Goal: Task Accomplishment & Management: Manage account settings

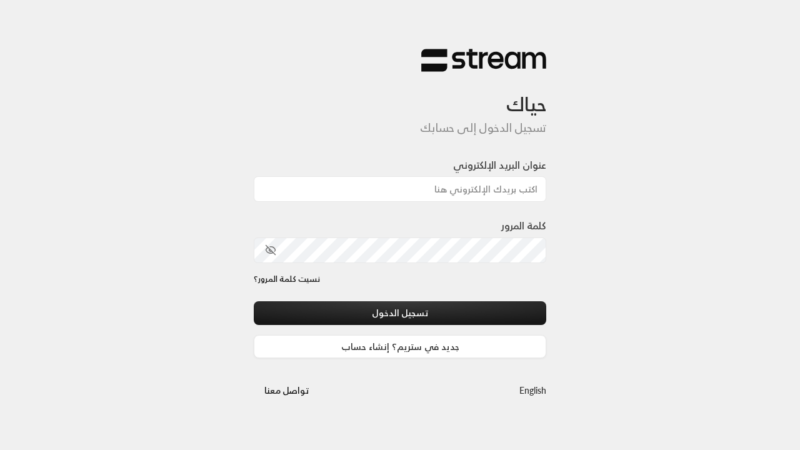
click at [482, 189] on input "عنوان البريد الإلكتروني" at bounding box center [400, 189] width 292 height 26
click at [400, 189] on input "عنوان البريد الإلكتروني" at bounding box center [400, 189] width 292 height 26
paste input "[PERSON_NAME][EMAIL_ADDRESS][DOMAIN_NAME]"
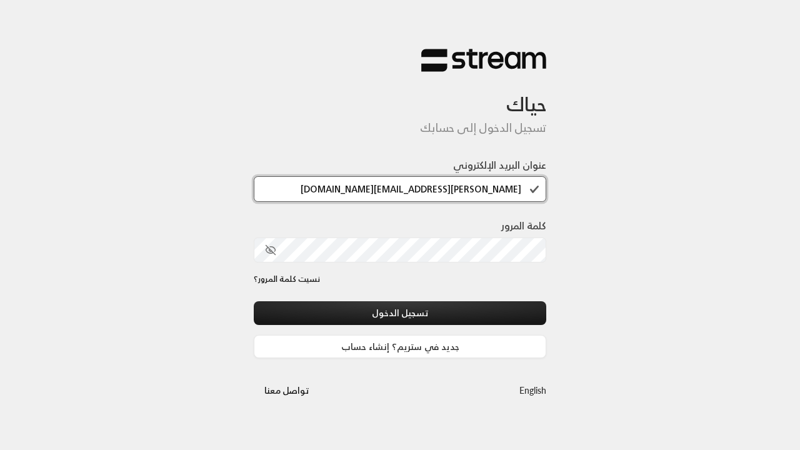
type input "[PERSON_NAME][EMAIL_ADDRESS][DOMAIN_NAME]"
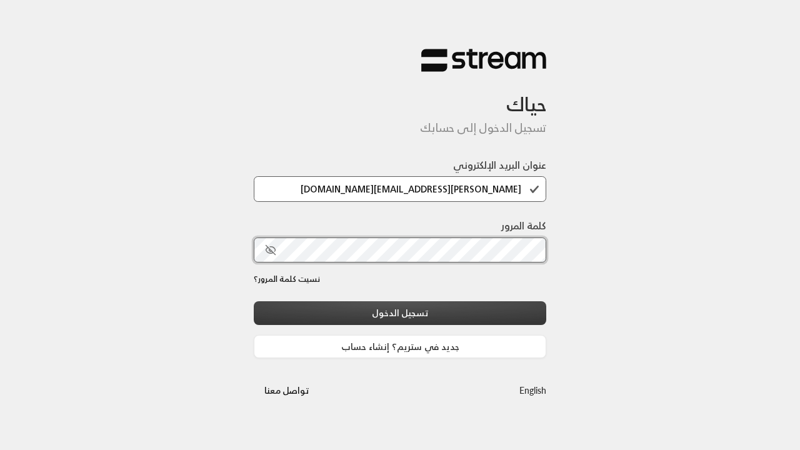
click at [322, 310] on button "تسجيل الدخول" at bounding box center [400, 312] width 292 height 23
click at [400, 312] on button "تسجيل الدخول" at bounding box center [400, 312] width 292 height 23
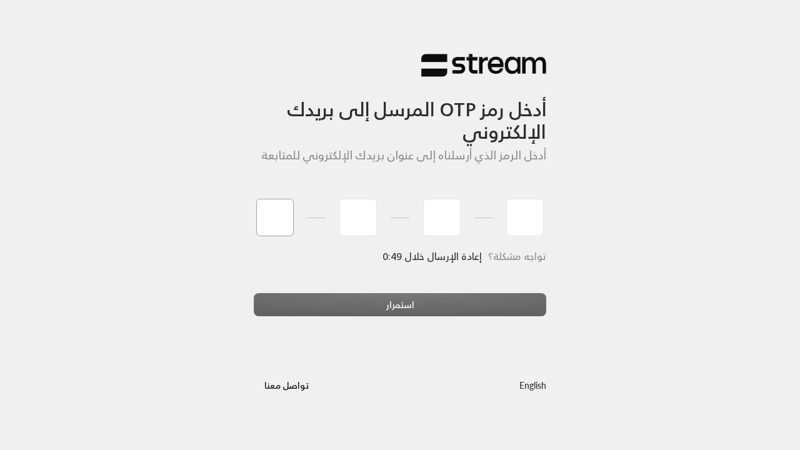
click at [286, 216] on input "tel" at bounding box center [274, 217] width 37 height 37
click at [274, 217] on input "tel" at bounding box center [274, 217] width 37 height 37
type input "1"
type input "2"
type input "3"
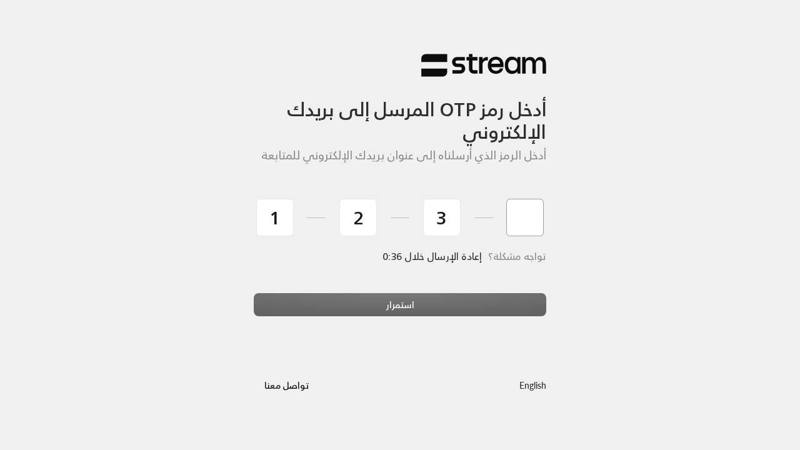
type input "4"
